Goal: Information Seeking & Learning: Learn about a topic

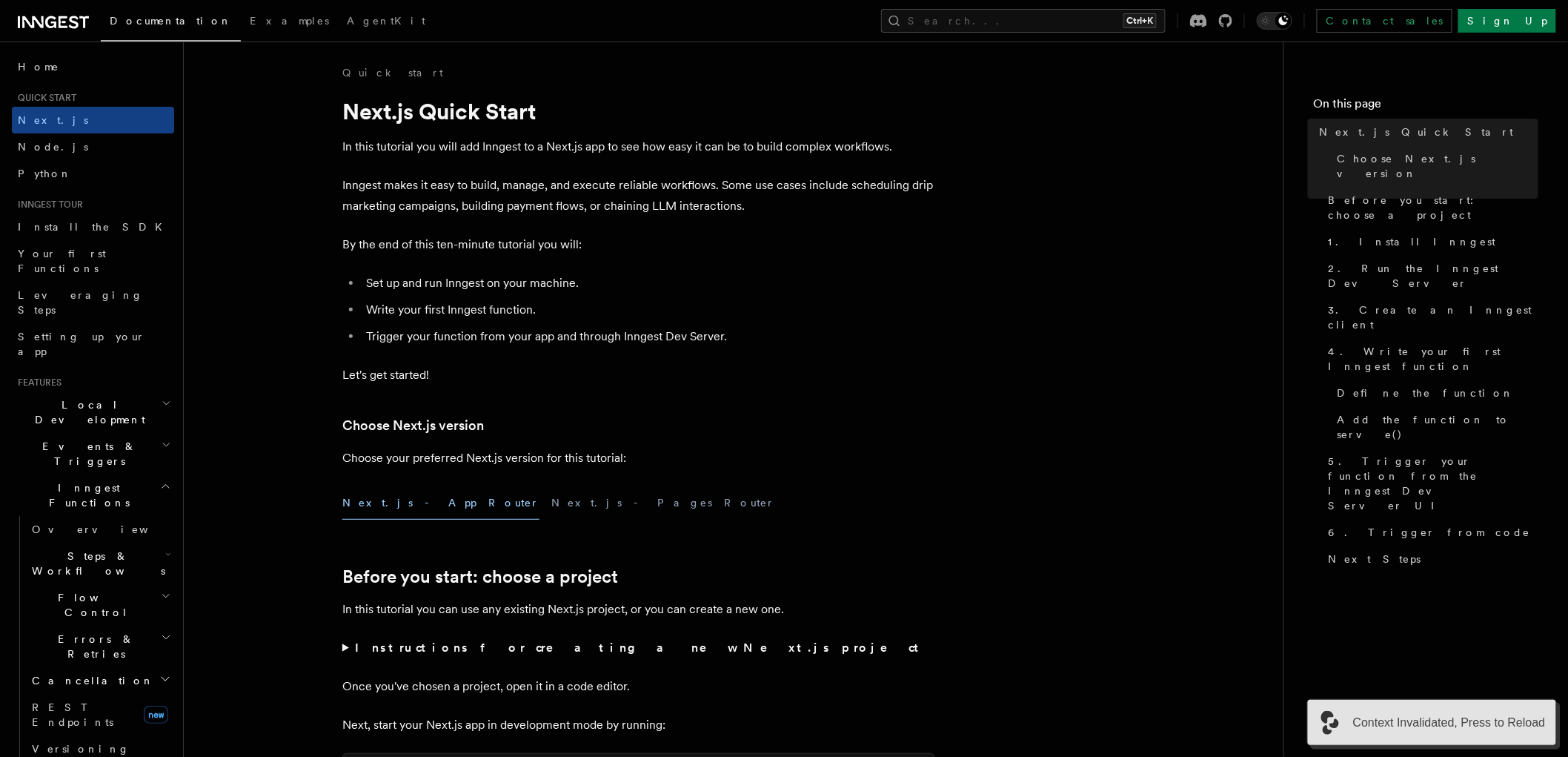
click at [1502, 724] on span "Context Invalidated, Press to Reload" at bounding box center [1450, 723] width 192 height 18
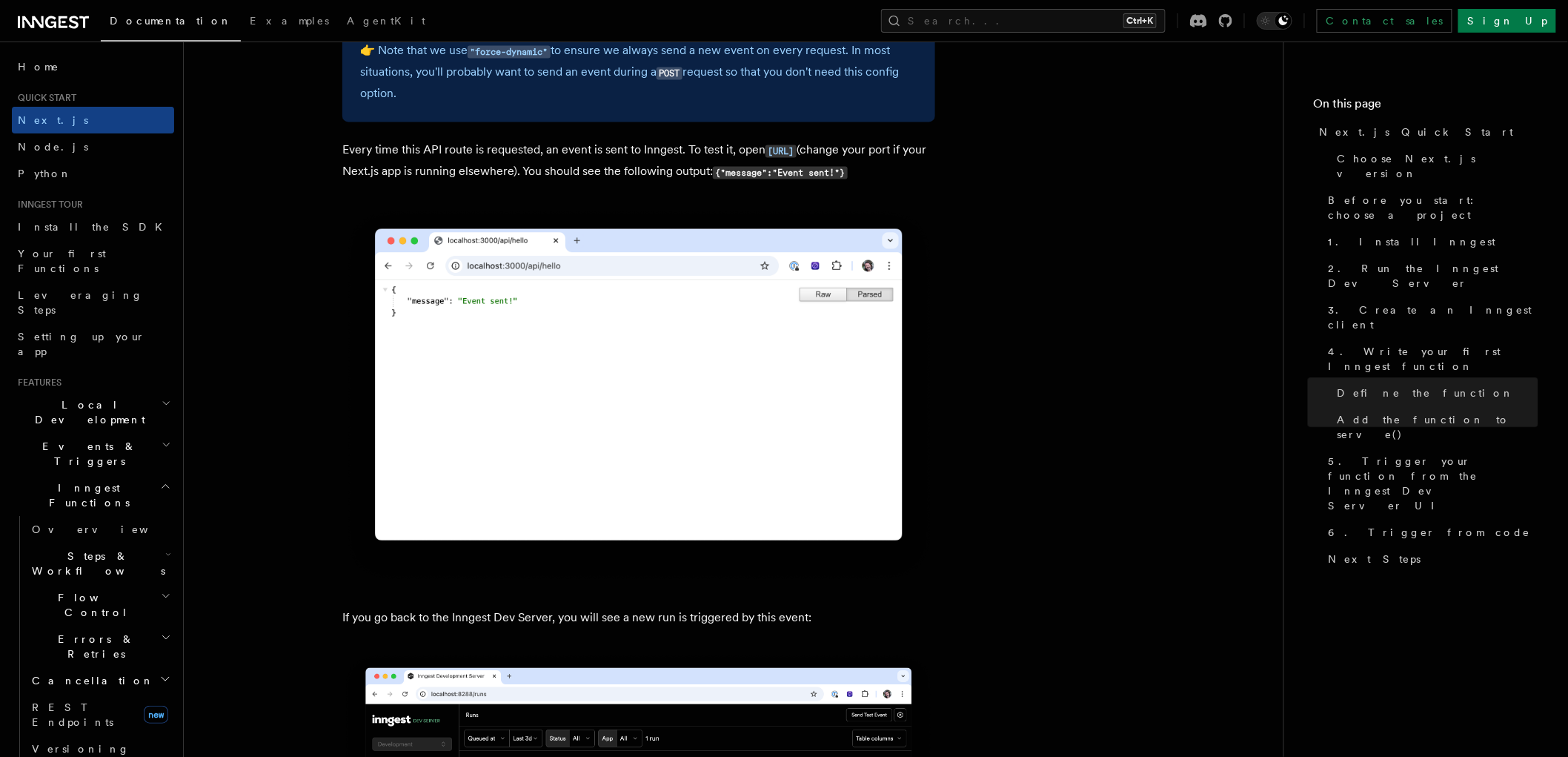
scroll to position [8240, 0]
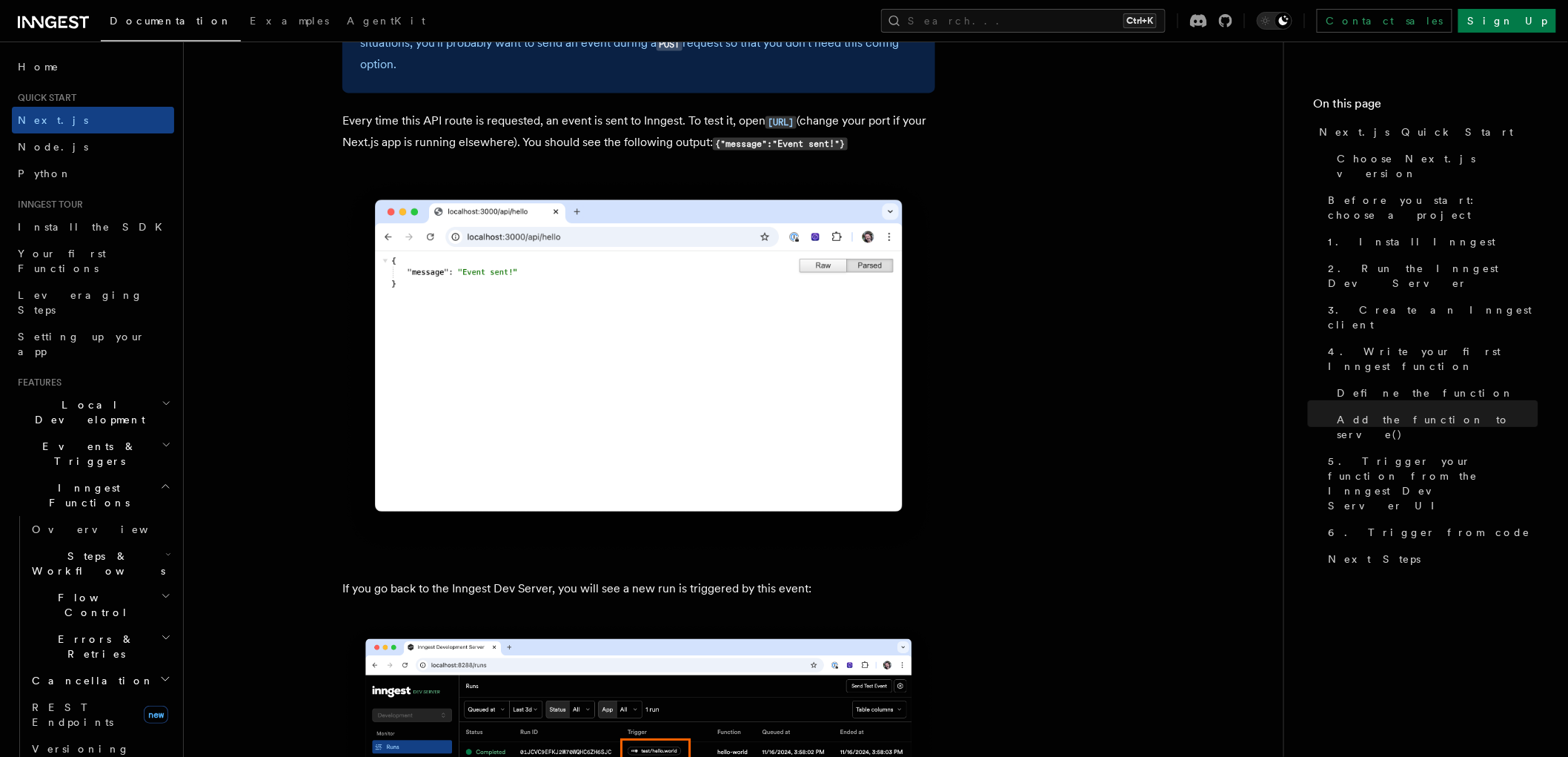
click at [755, 361] on img at bounding box center [639, 366] width 593 height 378
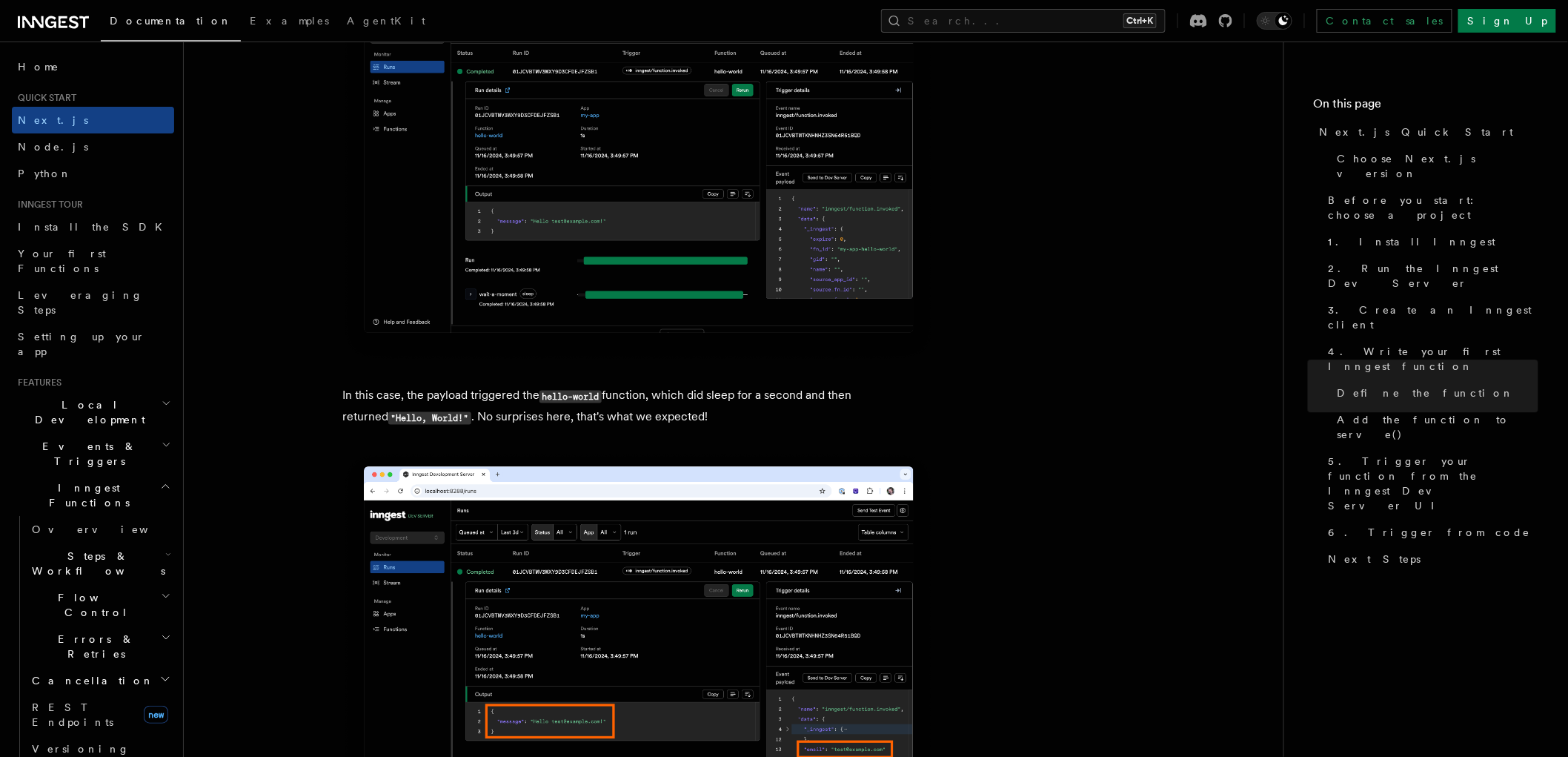
scroll to position [5664, 0]
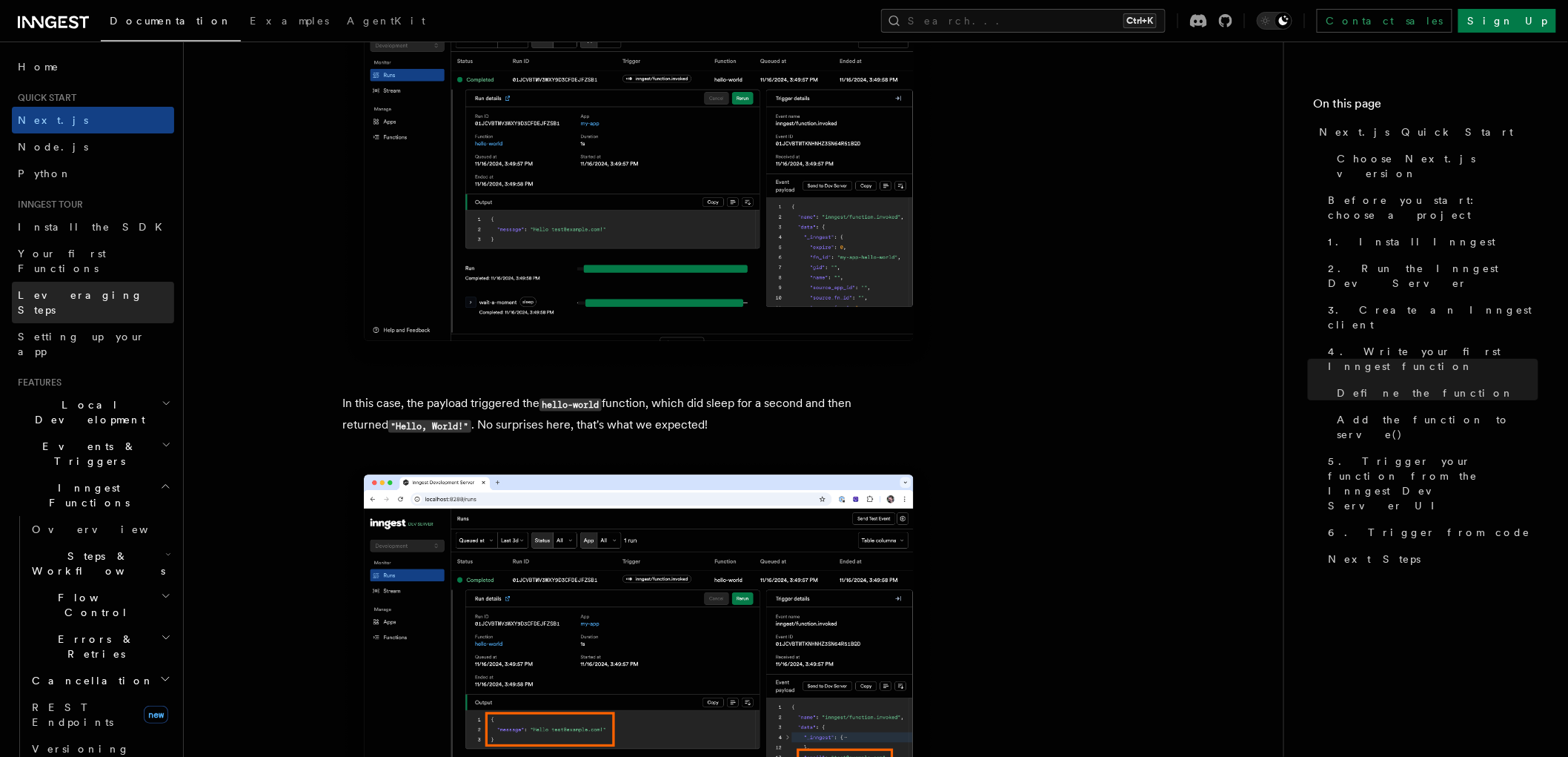
click at [94, 290] on span "Leveraging Steps" at bounding box center [80, 302] width 125 height 27
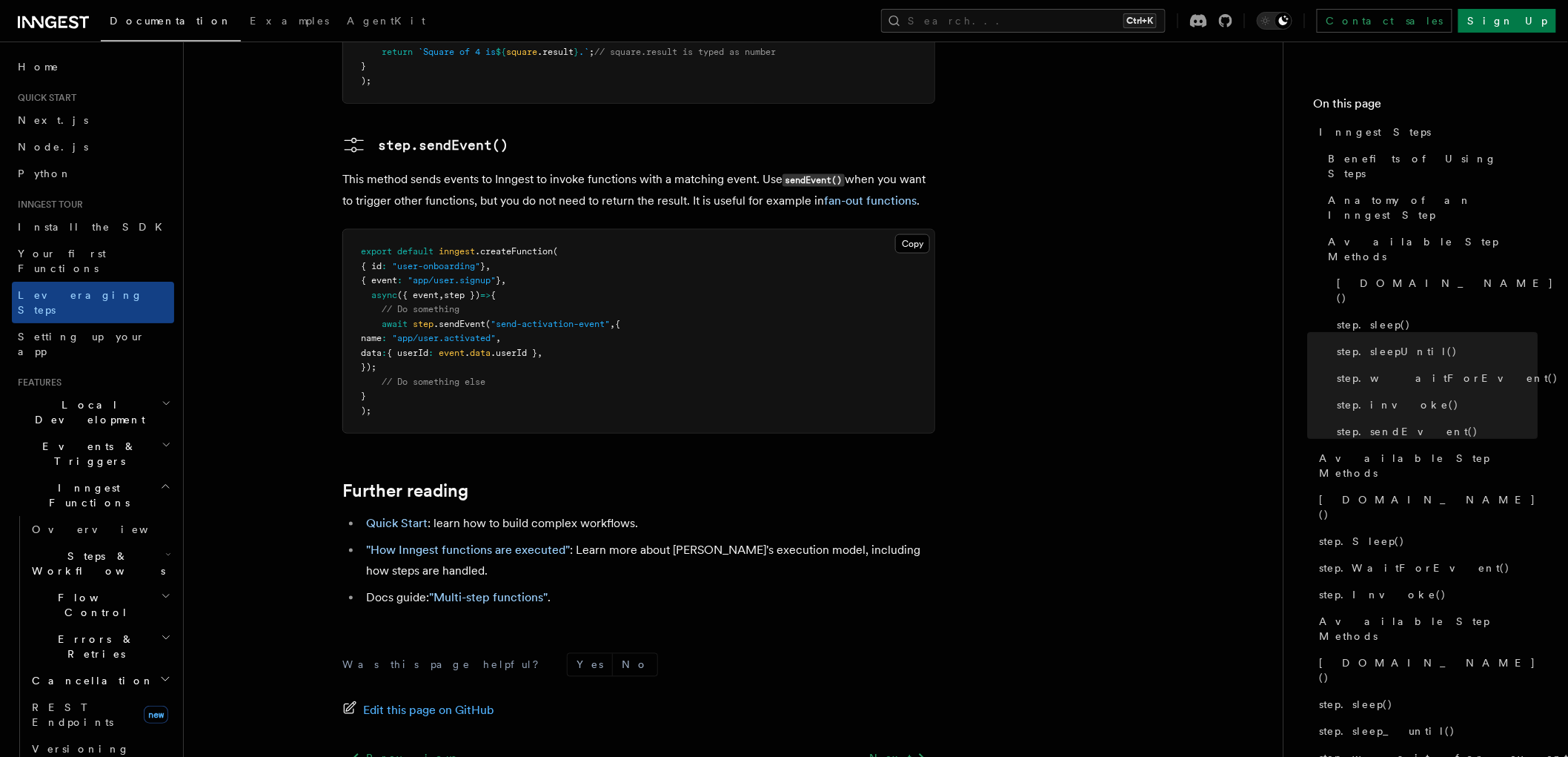
scroll to position [3156, 0]
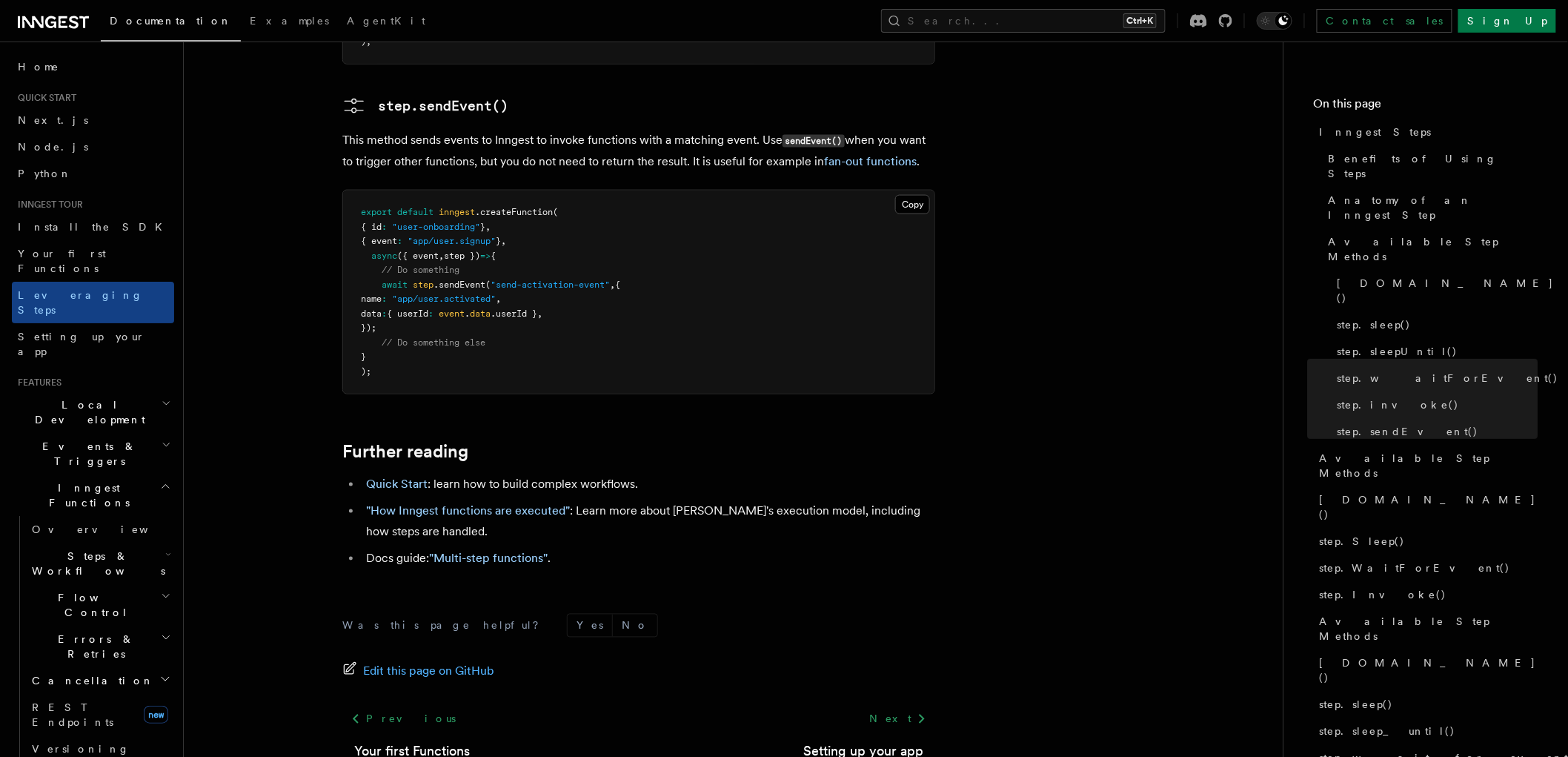
click at [94, 433] on h2 "Events & Triggers" at bounding box center [93, 454] width 162 height 41
click at [92, 574] on span "Event payload format" at bounding box center [101, 587] width 139 height 27
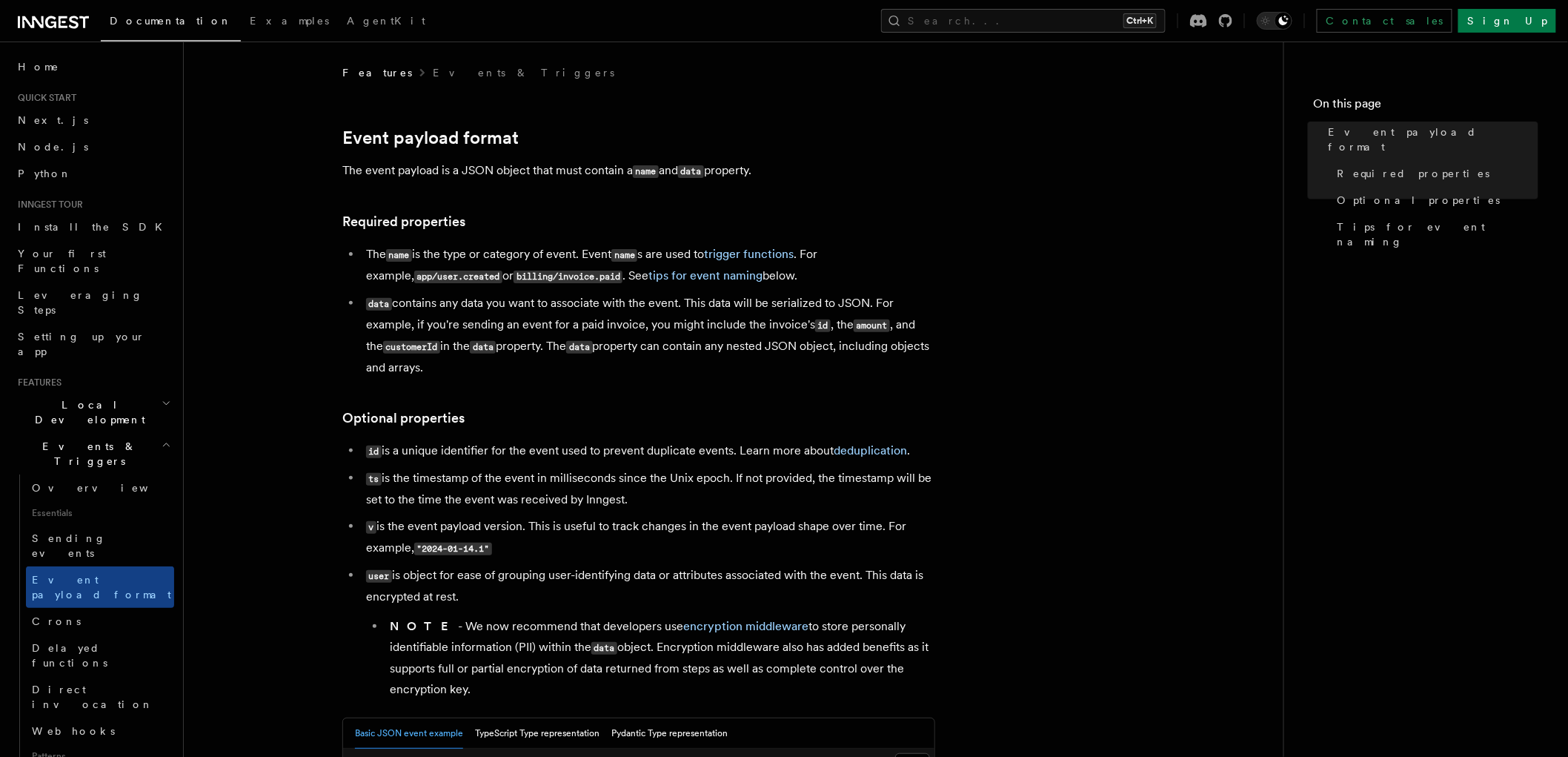
scroll to position [550, 0]
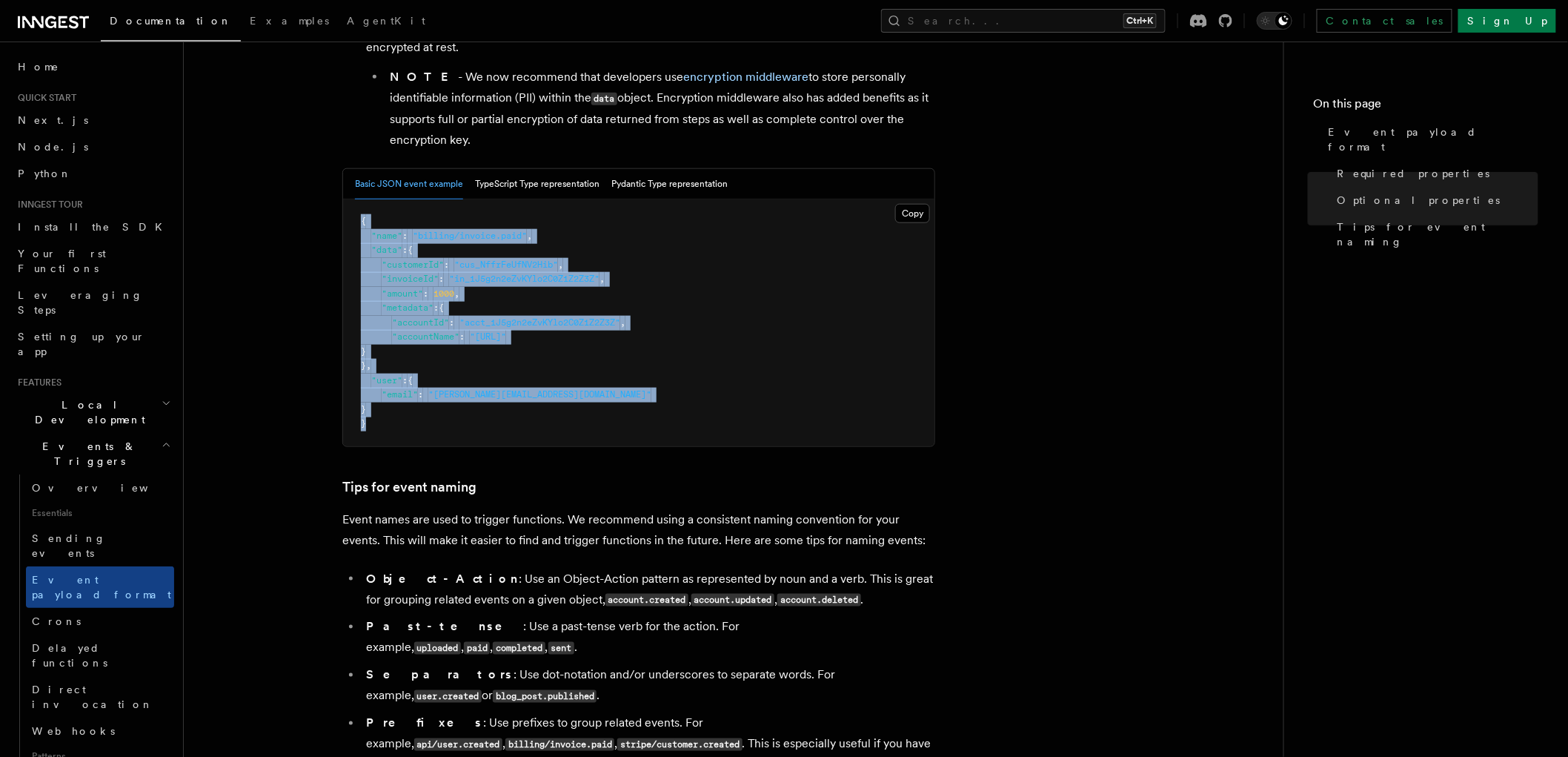
drag, startPoint x: 356, startPoint y: 213, endPoint x: 522, endPoint y: 258, distance: 172.0
click at [411, 440] on pre "{ "name" : "billing/invoice.paid" , "data" : { "customerId" : "cus_NffrFeUfNV2H…" at bounding box center [639, 323] width 592 height 247
click at [545, 186] on button "TypeScript Type representation" at bounding box center [537, 184] width 124 height 31
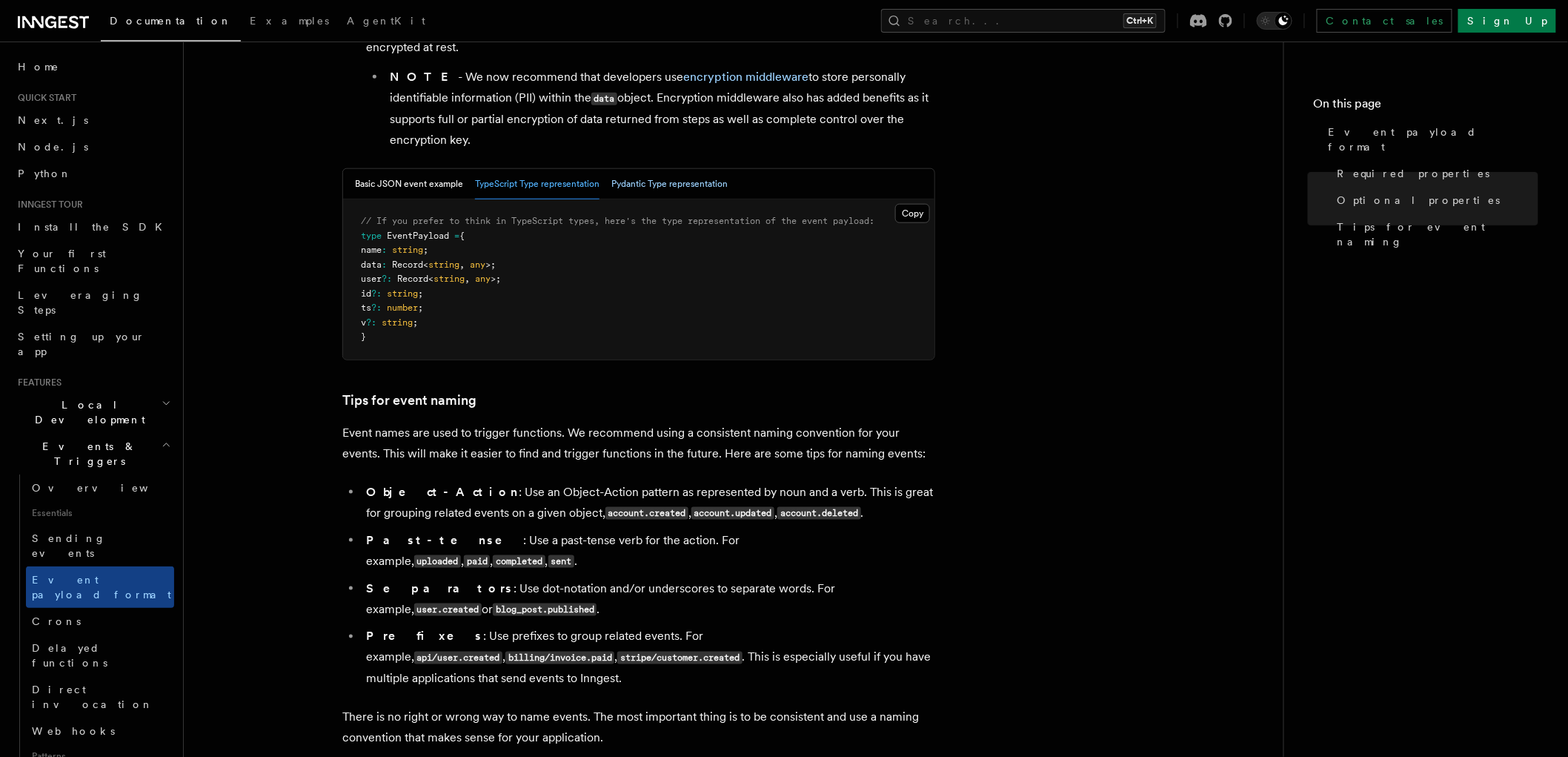
click at [691, 188] on button "Pydantic Type representation" at bounding box center [670, 184] width 116 height 31
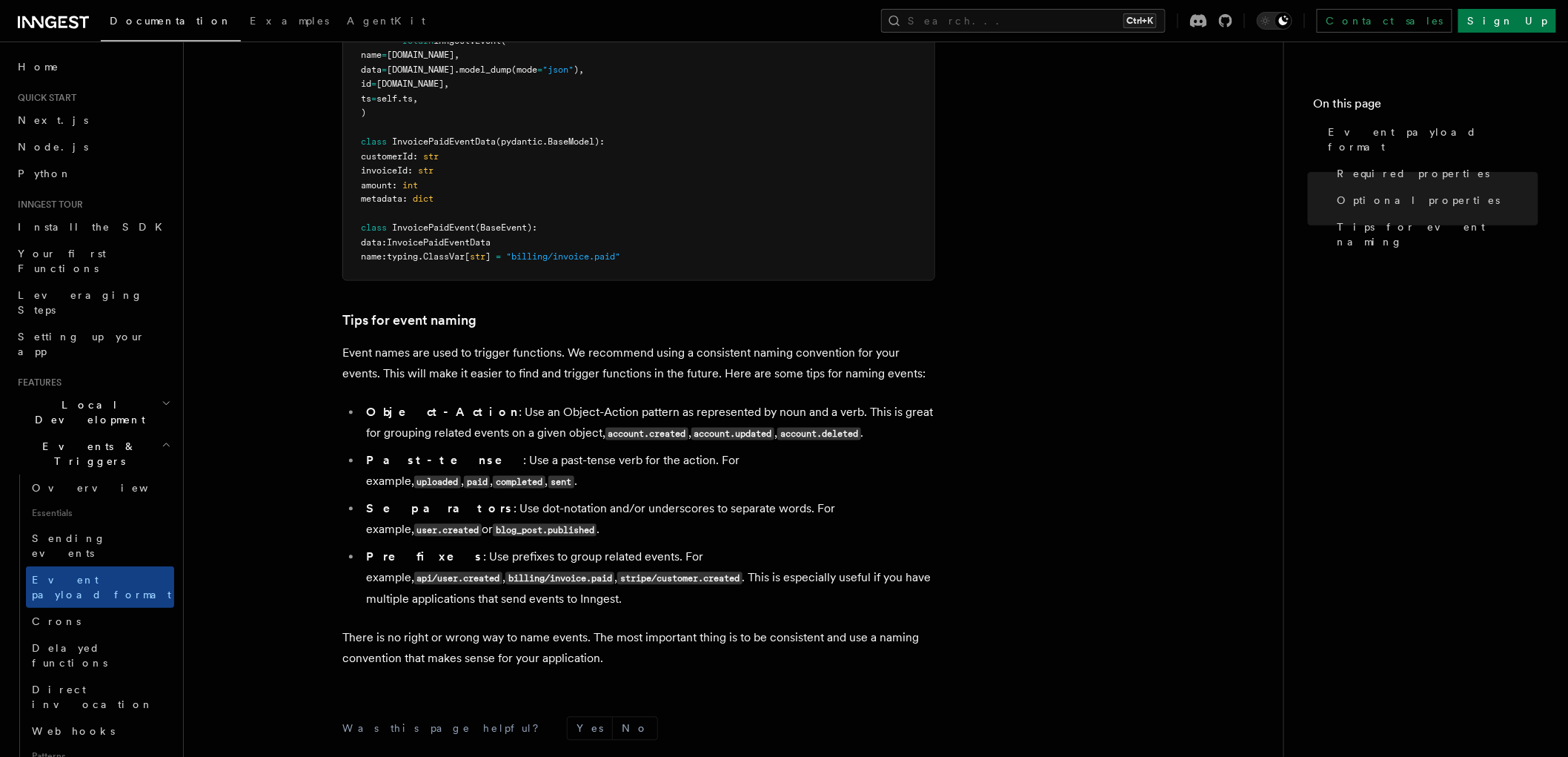
scroll to position [1098, 0]
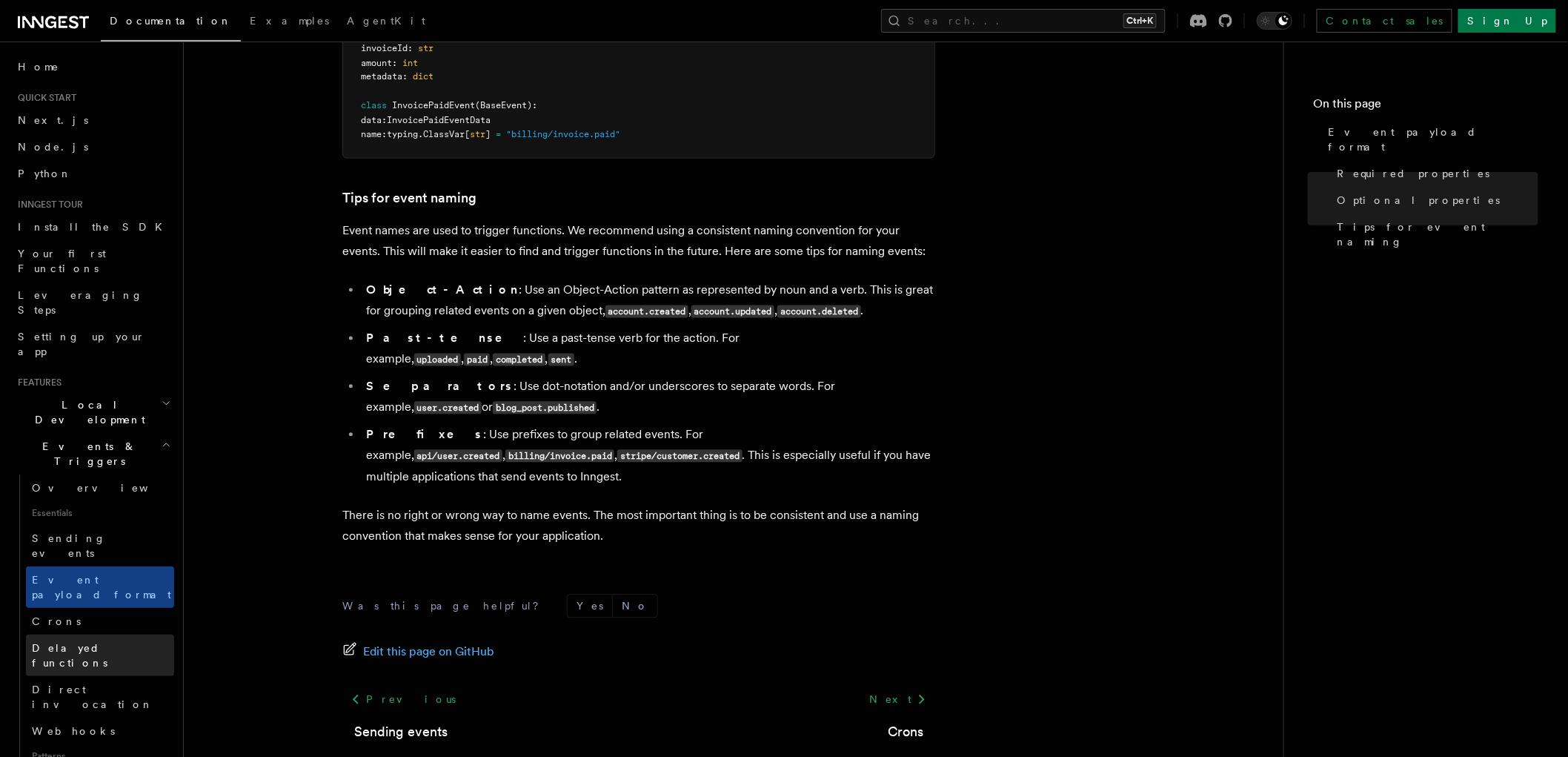
click at [82, 635] on link "Delayed functions" at bounding box center [99, 655] width 148 height 41
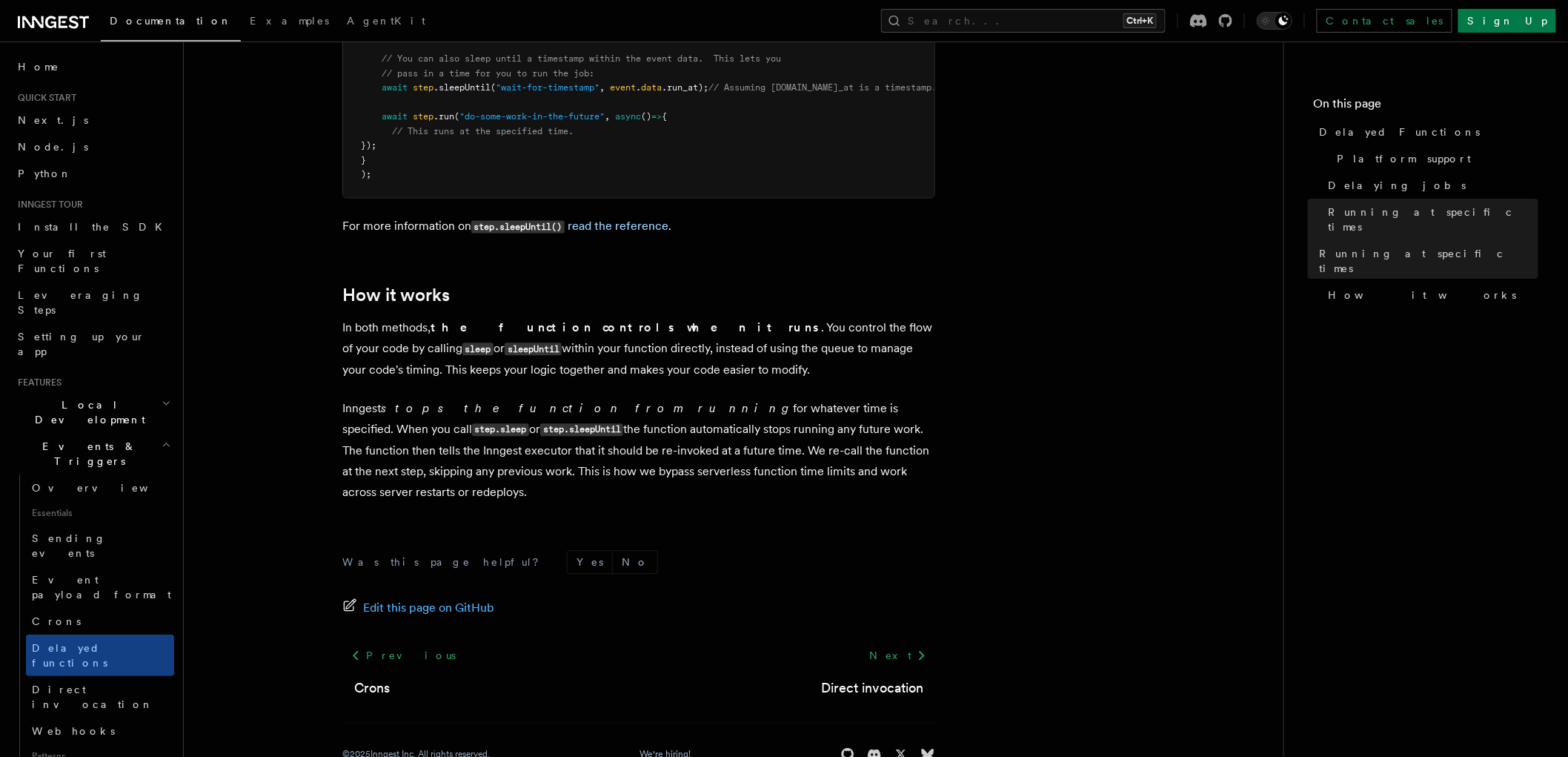
scroll to position [1199, 0]
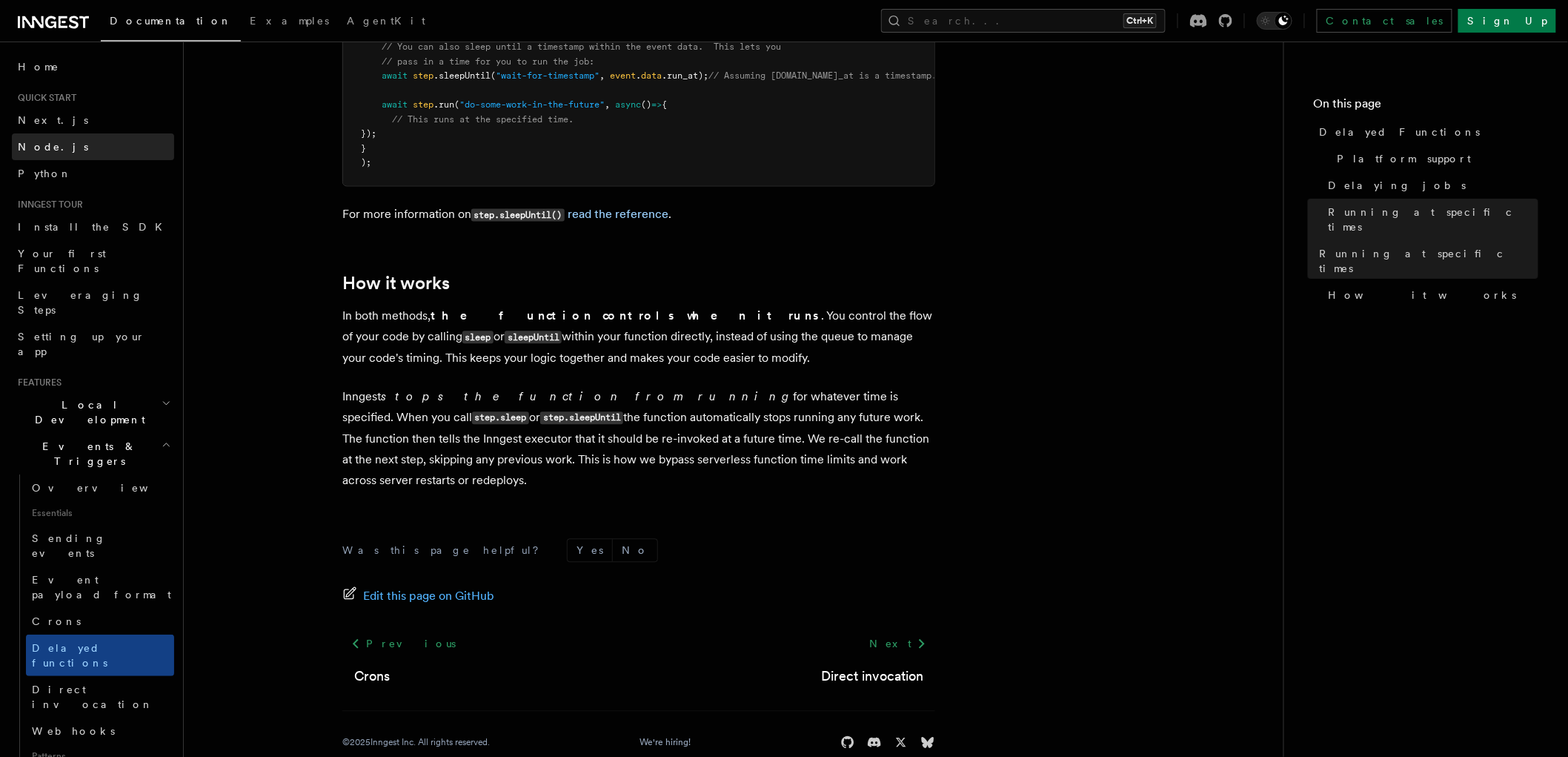
click at [75, 152] on link "Node.js" at bounding box center [93, 146] width 162 height 27
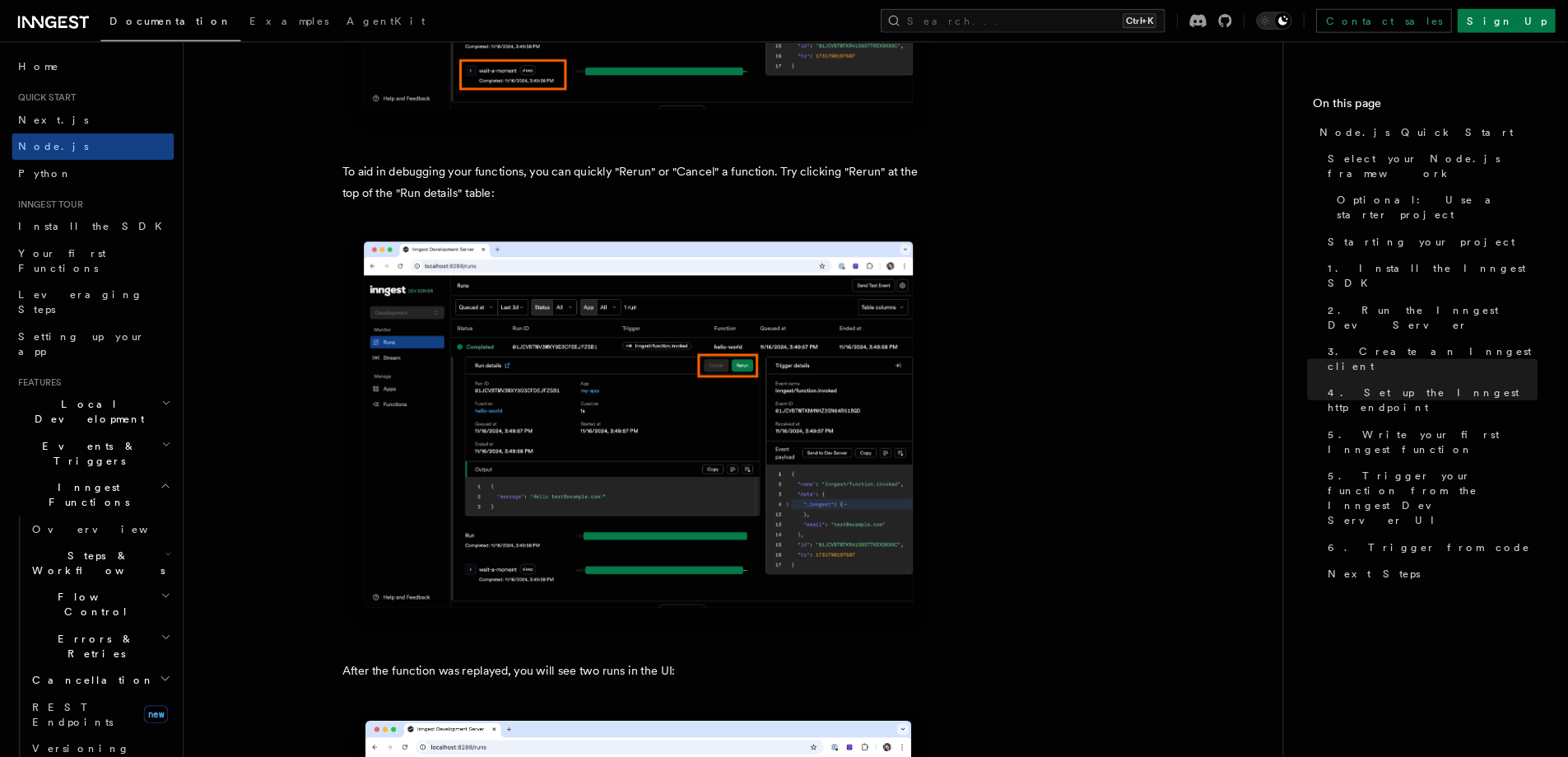
scroll to position [7167, 0]
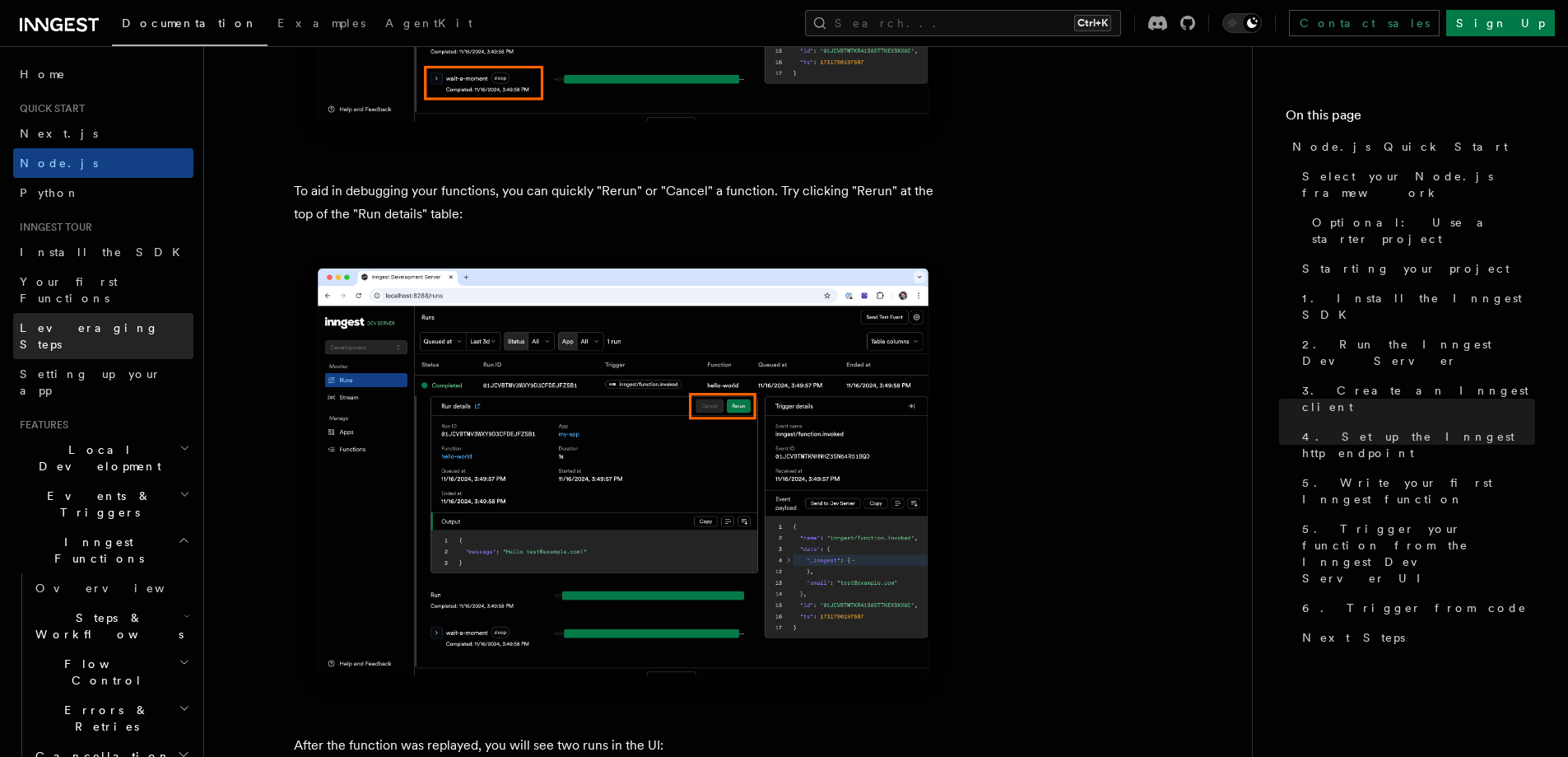
click at [39, 321] on span "Leveraging Steps" at bounding box center [89, 336] width 139 height 30
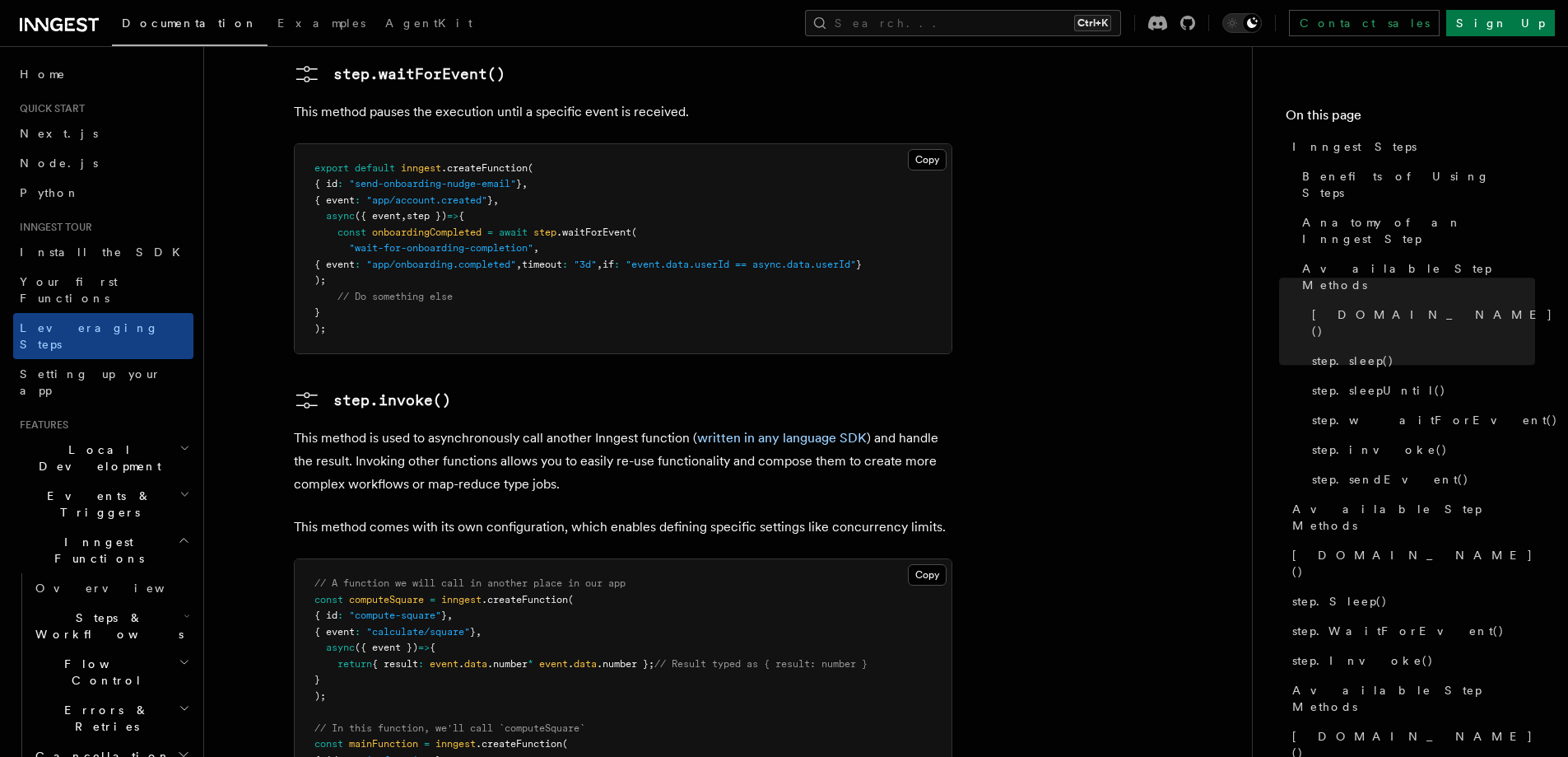
scroll to position [2744, 0]
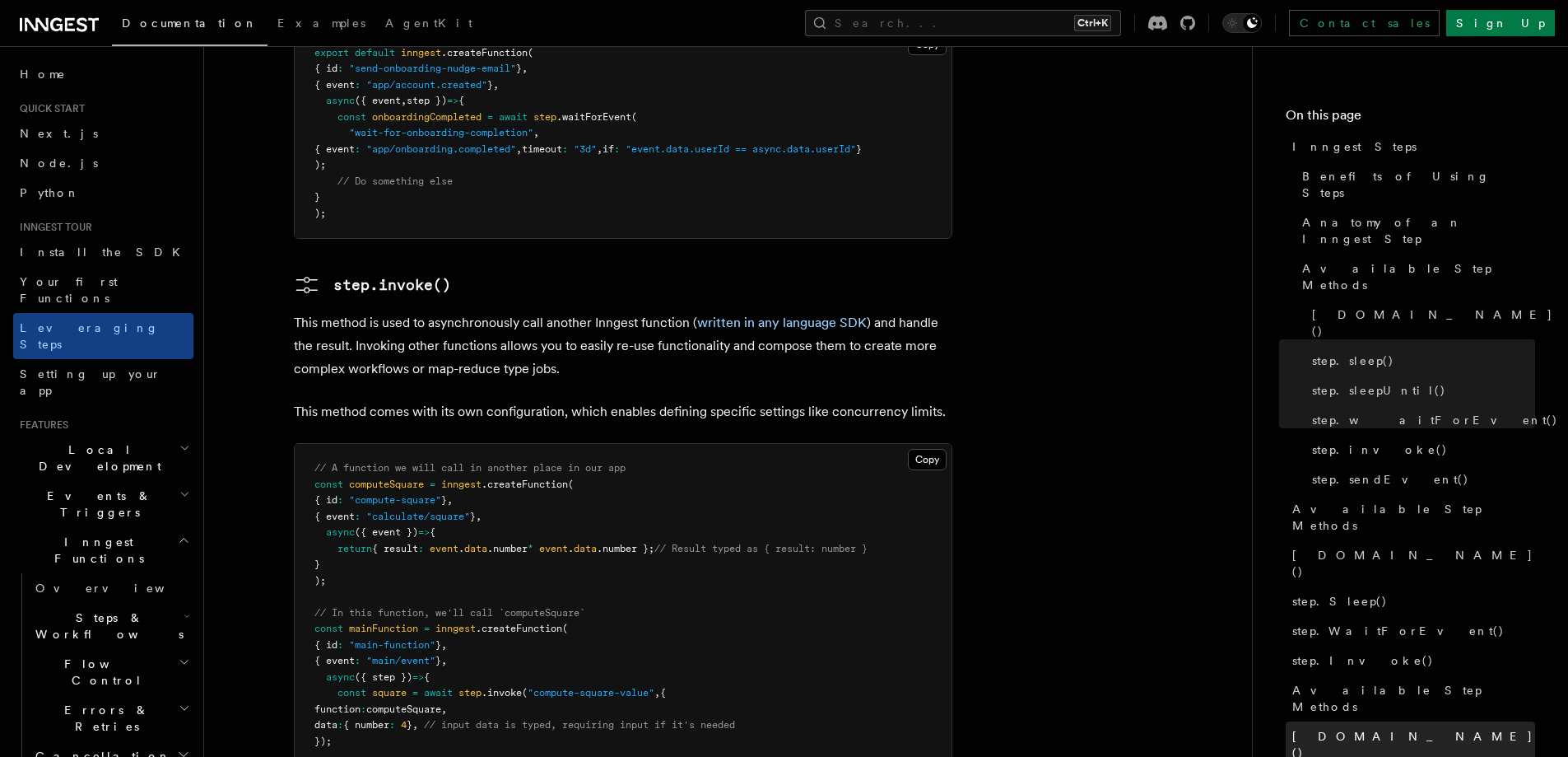
click at [1326, 721] on link "[DOMAIN_NAME]()" at bounding box center [1410, 744] width 250 height 46
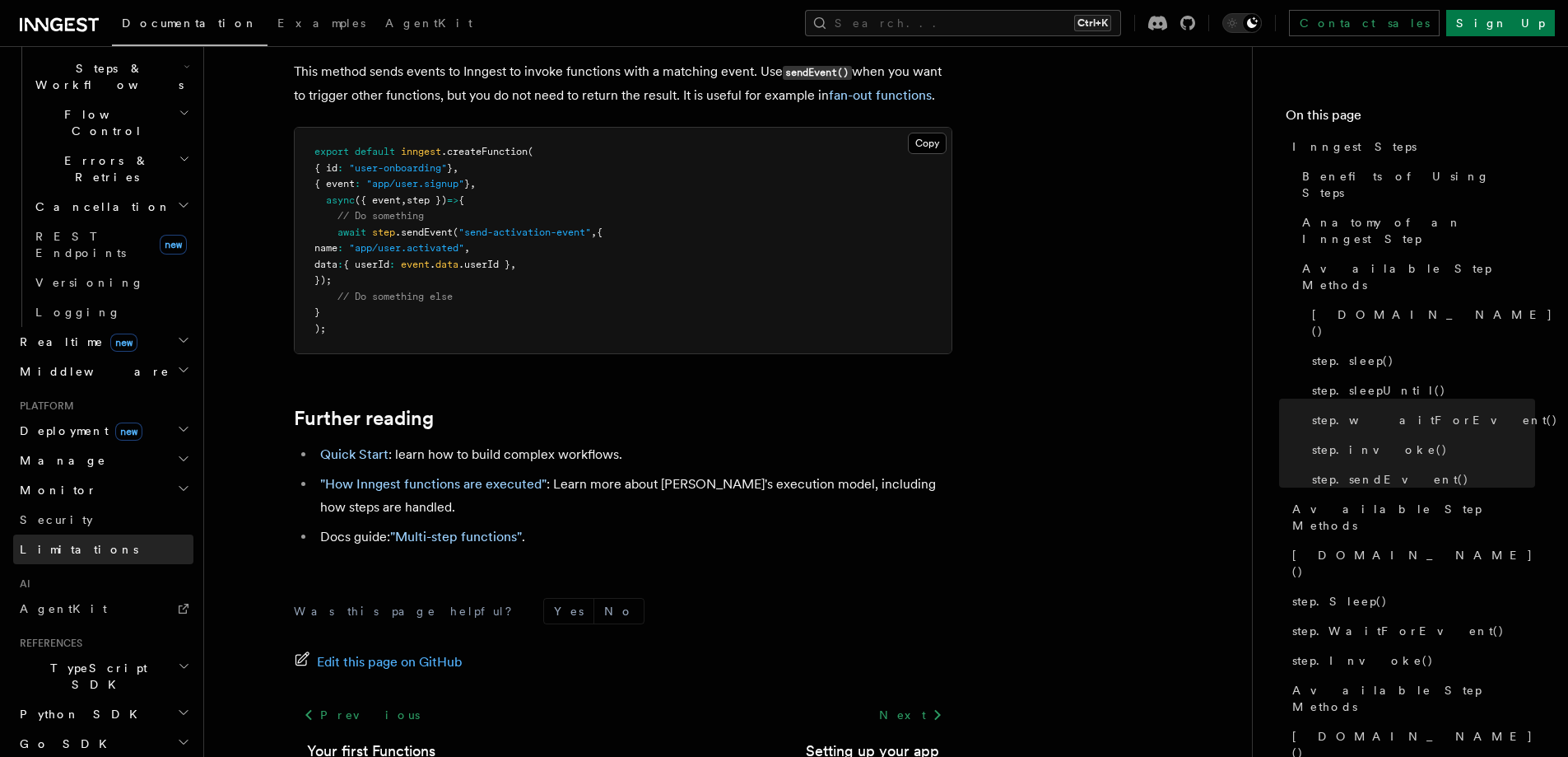
scroll to position [594, 0]
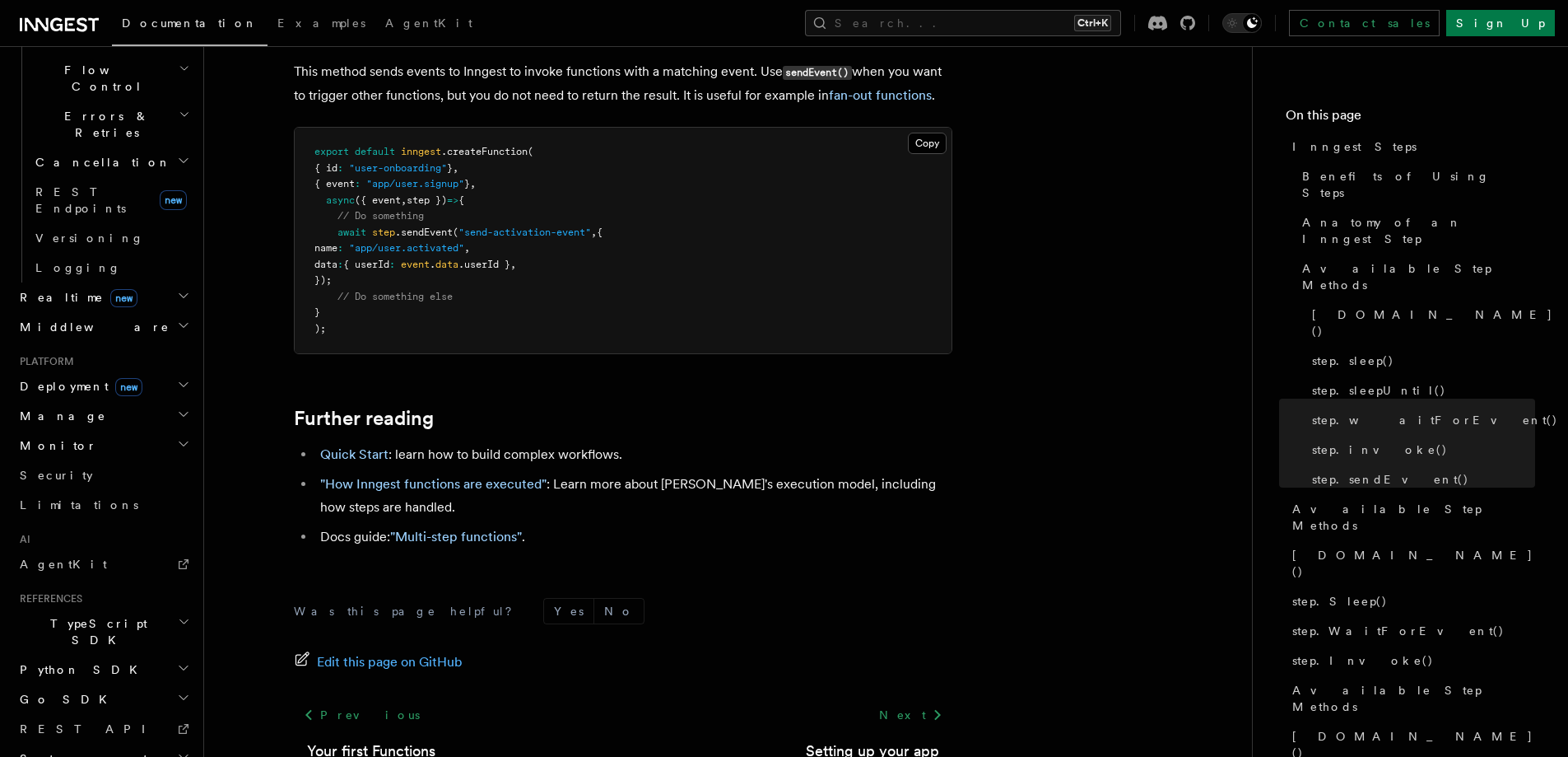
click at [127, 744] on h2 "System events" at bounding box center [103, 758] width 180 height 30
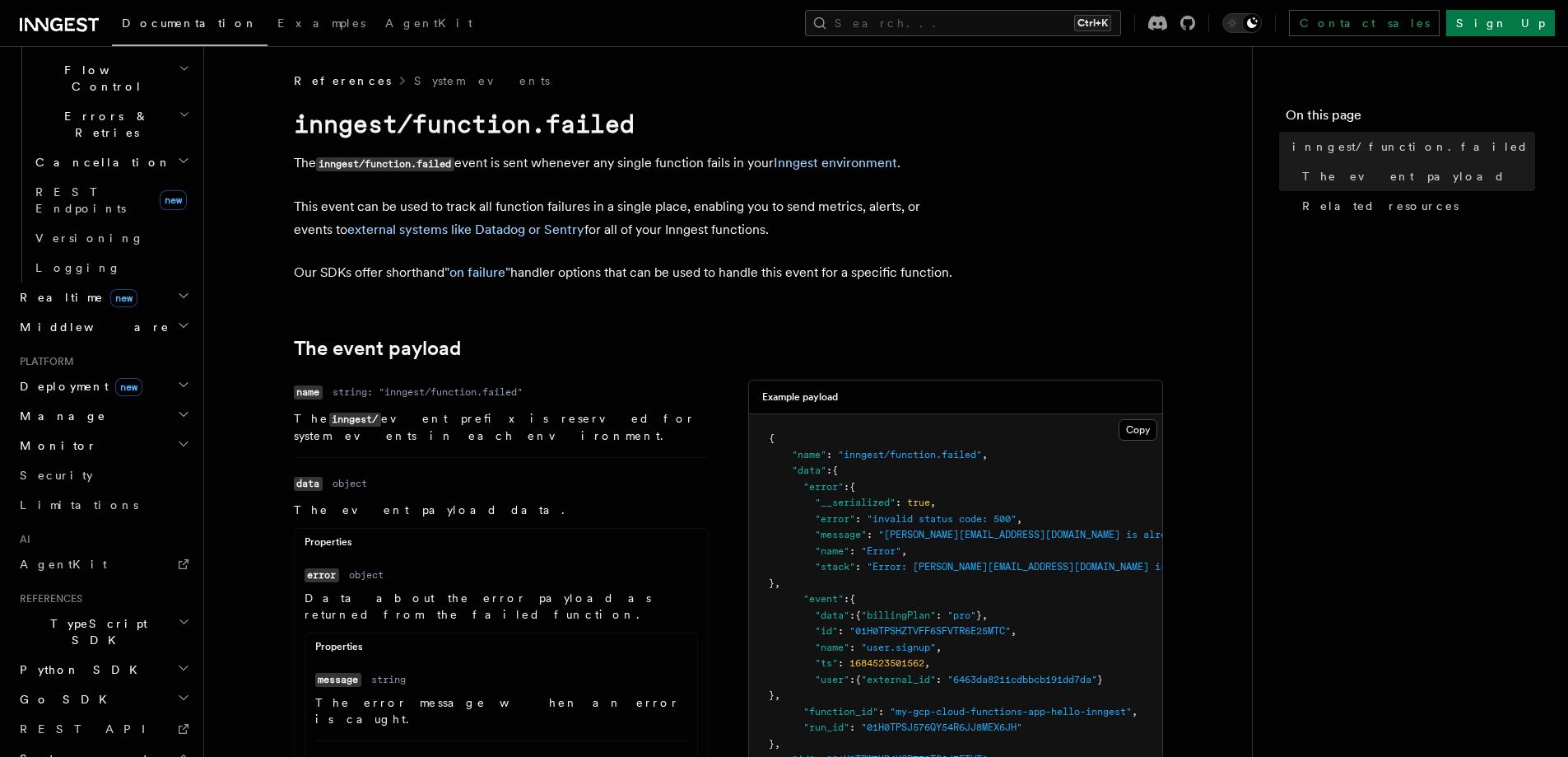
scroll to position [883, 0]
